Goal: Information Seeking & Learning: Learn about a topic

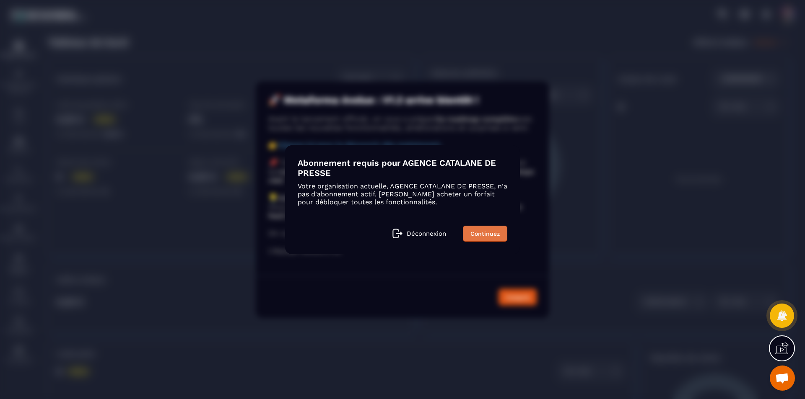
click at [475, 233] on link "Continuez" at bounding box center [485, 234] width 44 height 16
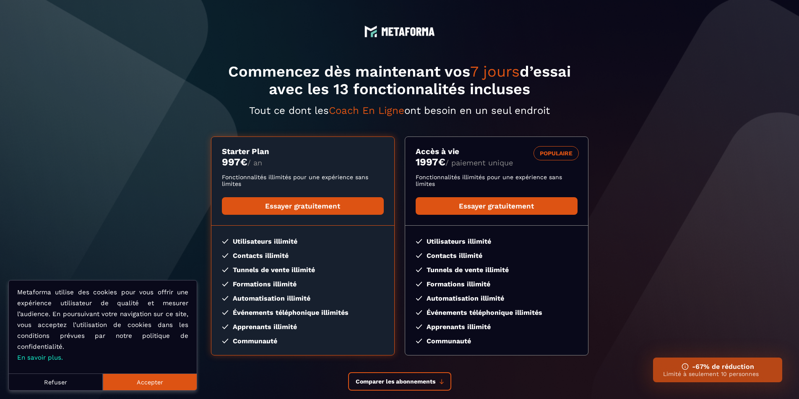
click at [119, 384] on button "Accepter" at bounding box center [150, 382] width 94 height 17
